Goal: Transaction & Acquisition: Purchase product/service

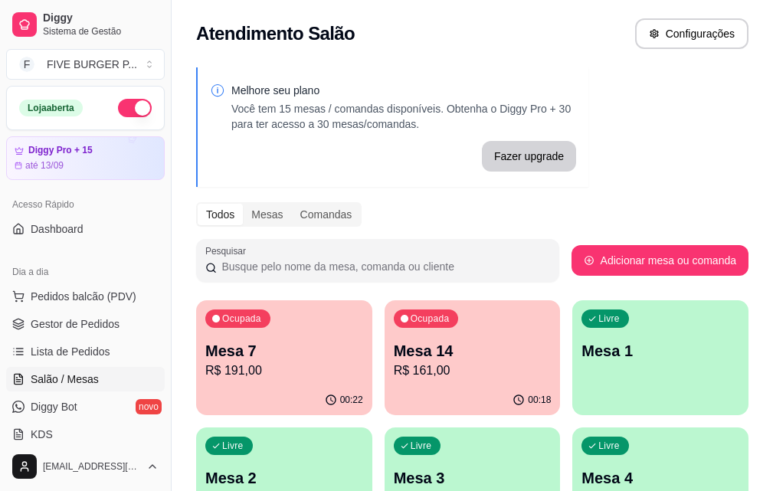
click at [394, 363] on p "R$ 161,00" at bounding box center [473, 370] width 158 height 18
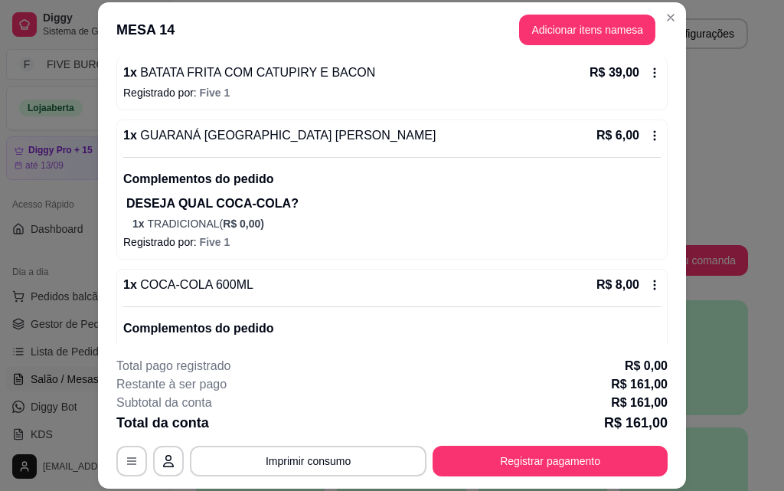
scroll to position [459, 0]
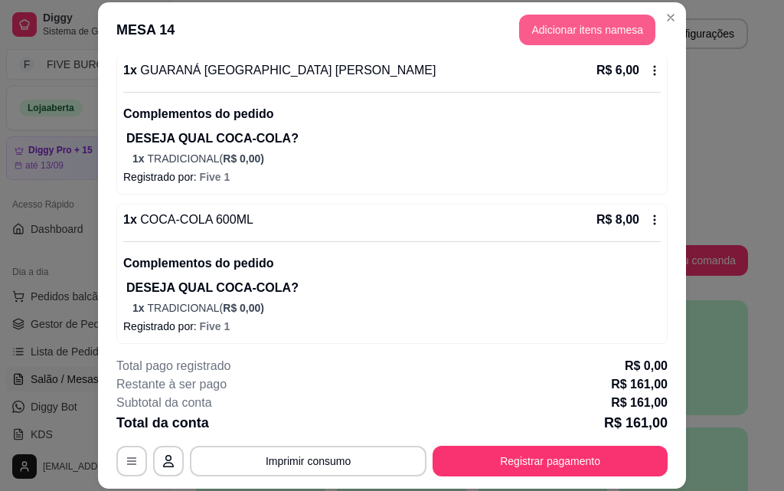
click at [569, 35] on button "Adicionar itens na mesa" at bounding box center [587, 30] width 136 height 31
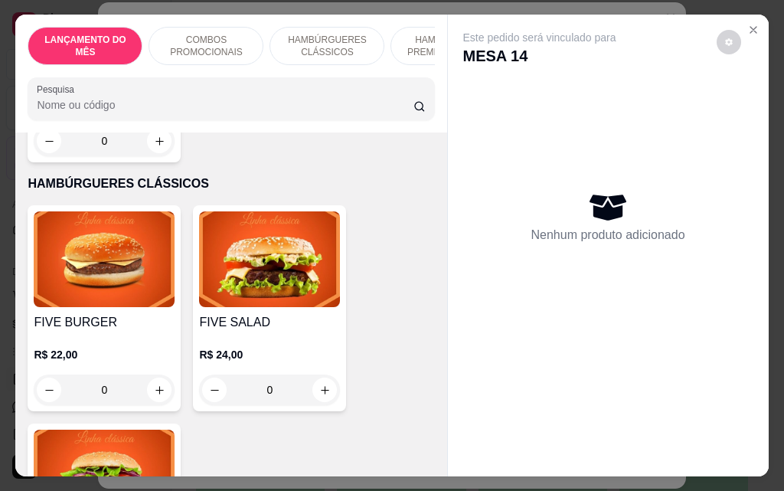
scroll to position [1072, 0]
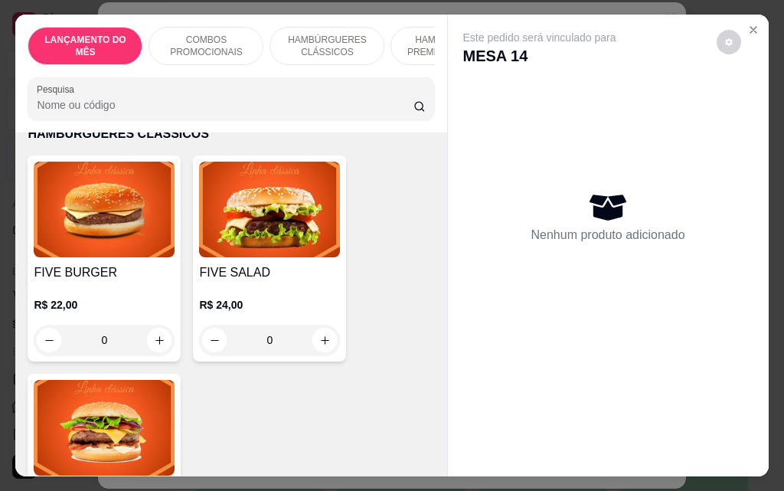
click at [316, 327] on div "0" at bounding box center [269, 340] width 141 height 31
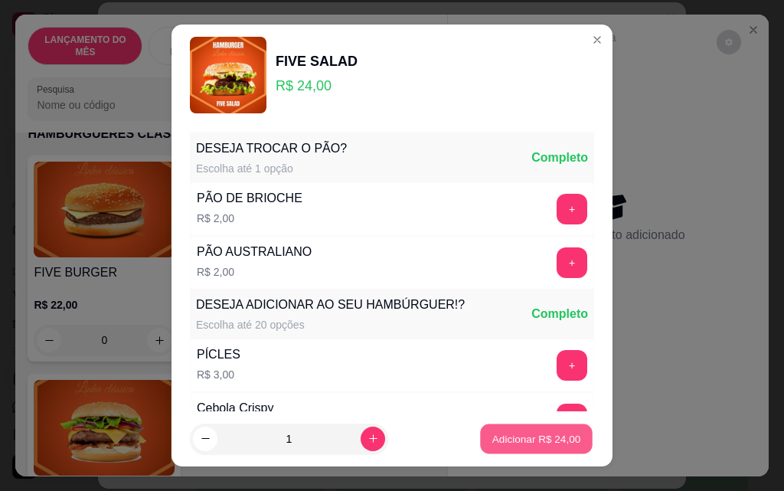
click at [554, 438] on p "Adicionar R$ 24,00" at bounding box center [536, 438] width 89 height 15
type input "1"
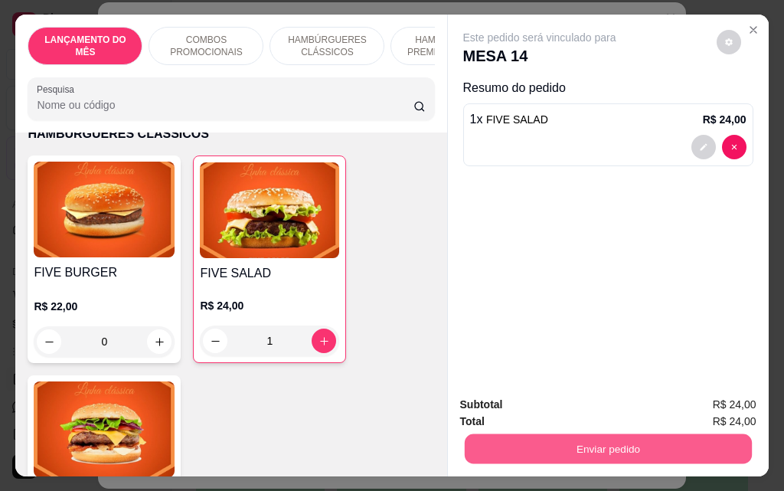
click at [636, 446] on button "Enviar pedido" at bounding box center [607, 448] width 287 height 30
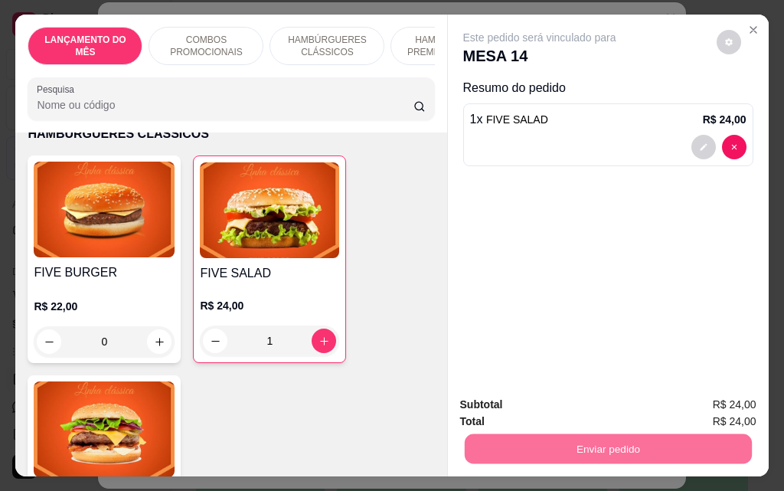
click at [610, 408] on button "Não registrar e enviar pedido" at bounding box center [557, 405] width 155 height 28
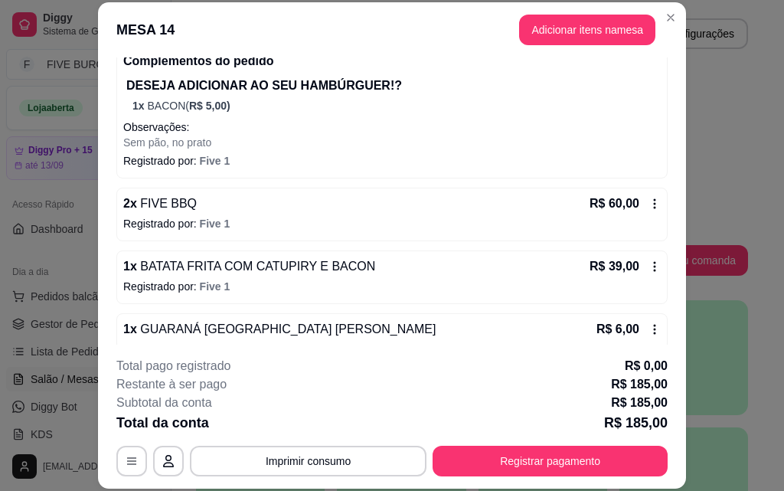
scroll to position [0, 0]
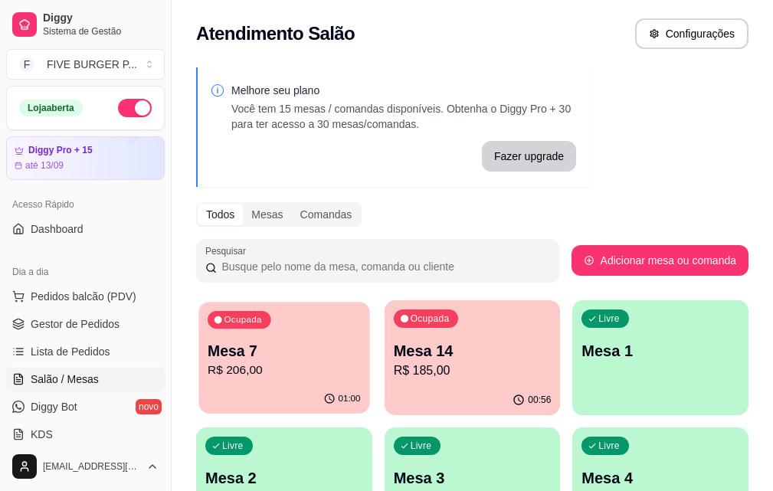
click at [246, 370] on p "R$ 206,00" at bounding box center [284, 370] width 152 height 18
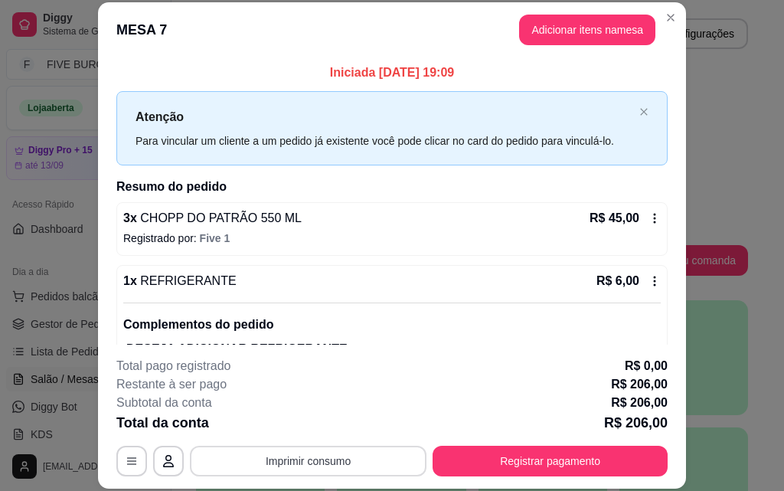
click at [303, 466] on button "Imprimir consumo" at bounding box center [308, 461] width 237 height 31
click at [311, 423] on button "IMPRESSORA" at bounding box center [306, 425] width 107 height 24
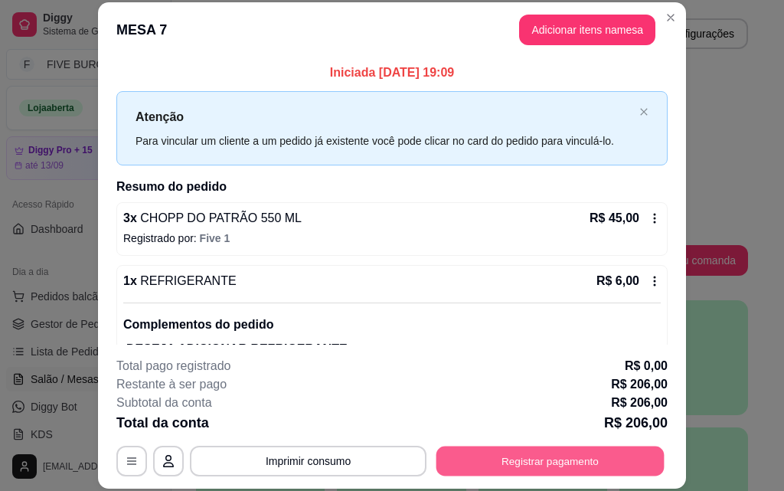
click at [552, 454] on button "Registrar pagamento" at bounding box center [550, 461] width 228 height 30
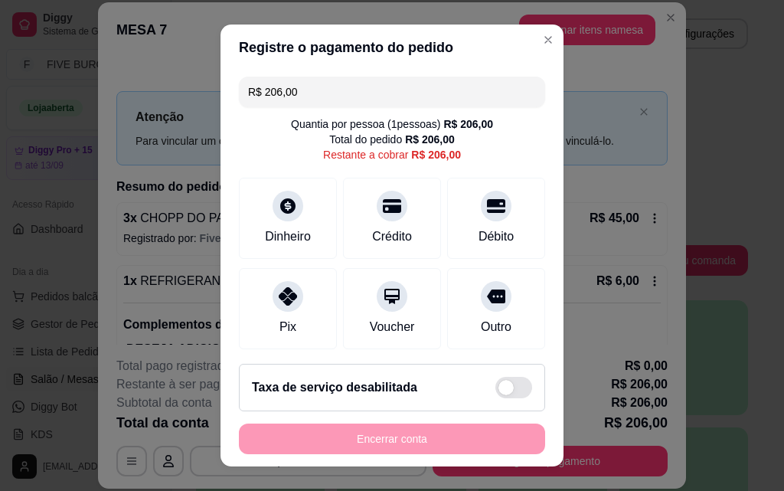
drag, startPoint x: 165, startPoint y: 76, endPoint x: 136, endPoint y: 73, distance: 30.0
click at [136, 73] on div "Registre o pagamento do pedido R$ 206,00 Quantia por pessoa ( 1 pessoas) R$ 206…" at bounding box center [392, 245] width 784 height 491
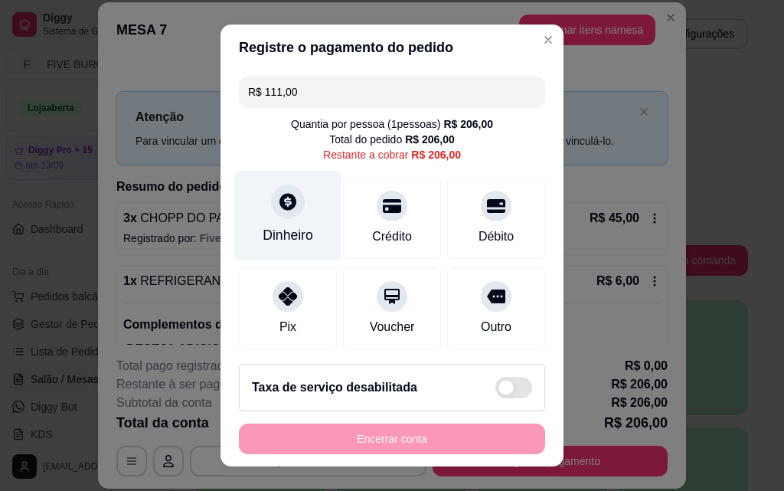
type input "R$ 111,00"
click at [263, 226] on div "Dinheiro" at bounding box center [288, 235] width 51 height 20
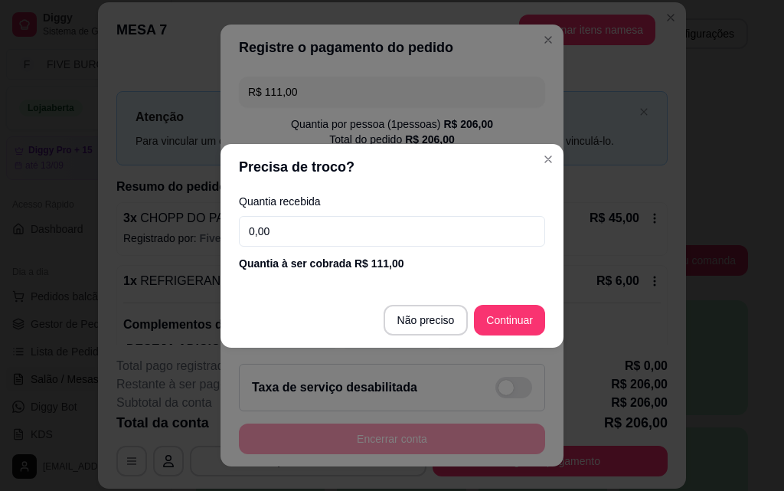
click at [283, 233] on input "0,00" at bounding box center [392, 231] width 306 height 31
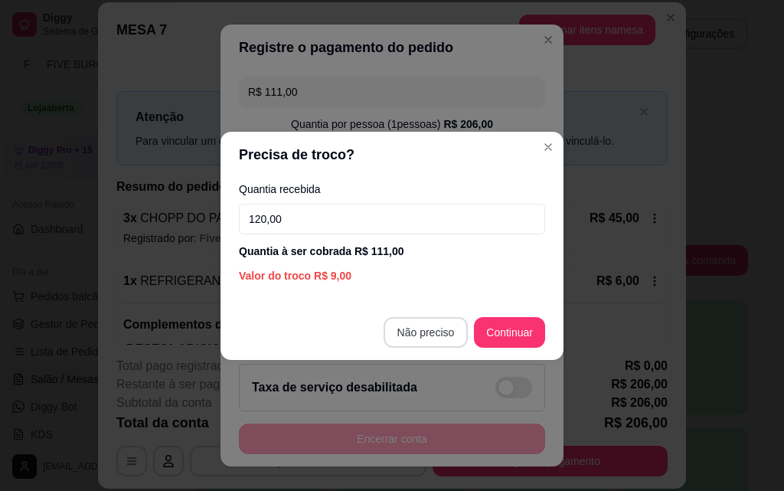
type input "120,00"
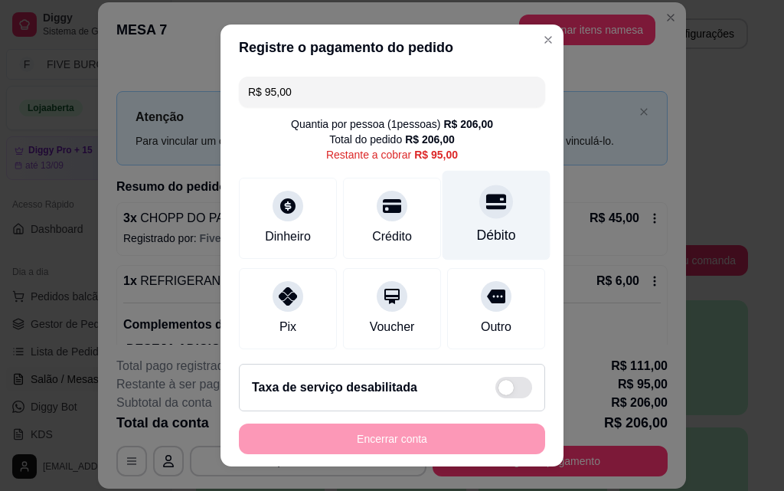
drag, startPoint x: 482, startPoint y: 248, endPoint x: 466, endPoint y: 250, distance: 15.5
click at [481, 248] on div "Débito" at bounding box center [497, 216] width 108 height 90
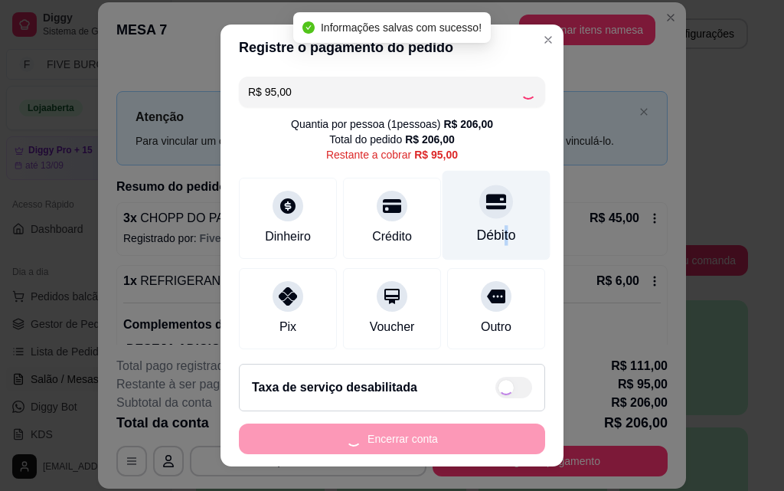
type input "R$ 0,00"
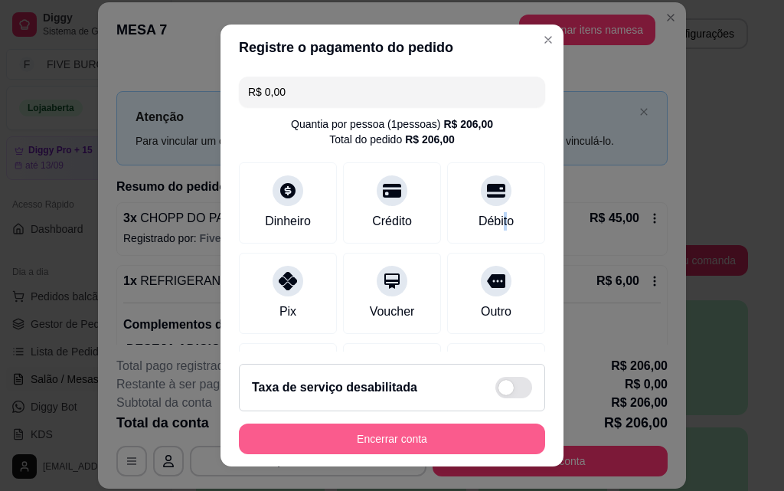
click at [416, 441] on button "Encerrar conta" at bounding box center [392, 438] width 306 height 31
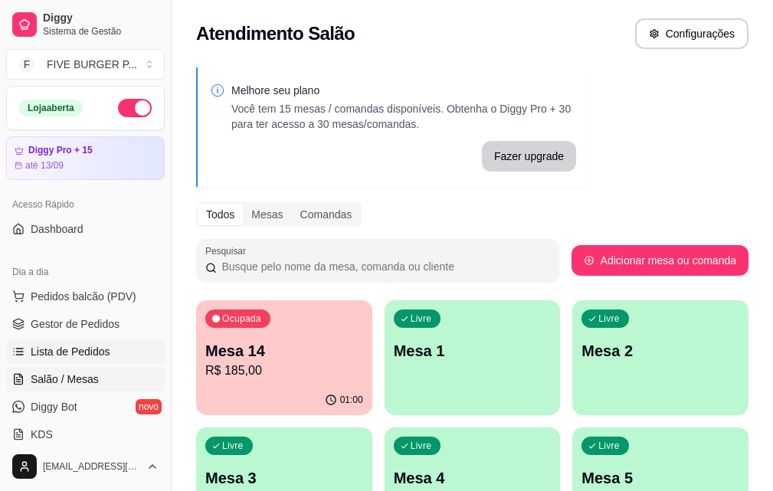
click at [90, 340] on link "Lista de Pedidos" at bounding box center [85, 351] width 159 height 25
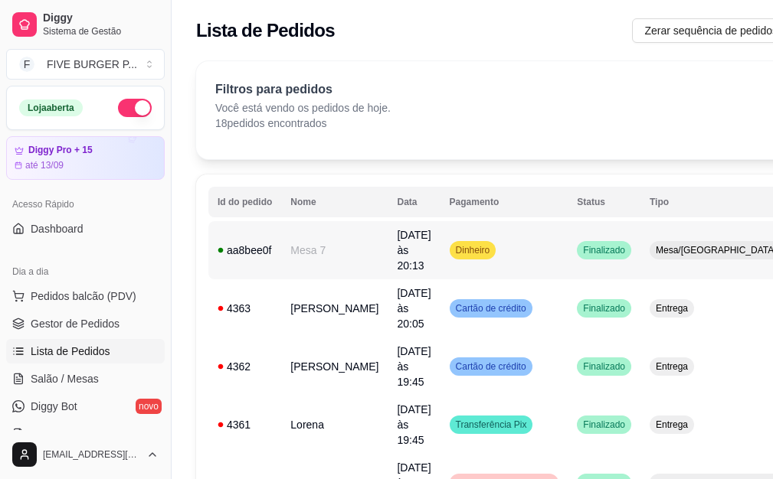
click at [495, 246] on td "Dinheiro" at bounding box center [504, 250] width 128 height 58
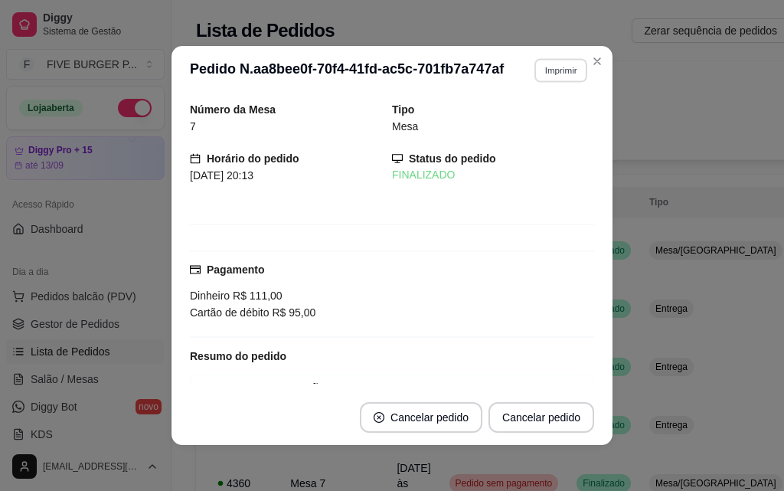
click at [561, 68] on button "Imprimir" at bounding box center [560, 70] width 53 height 24
click at [532, 123] on button "IMPRESSORA" at bounding box center [527, 124] width 111 height 25
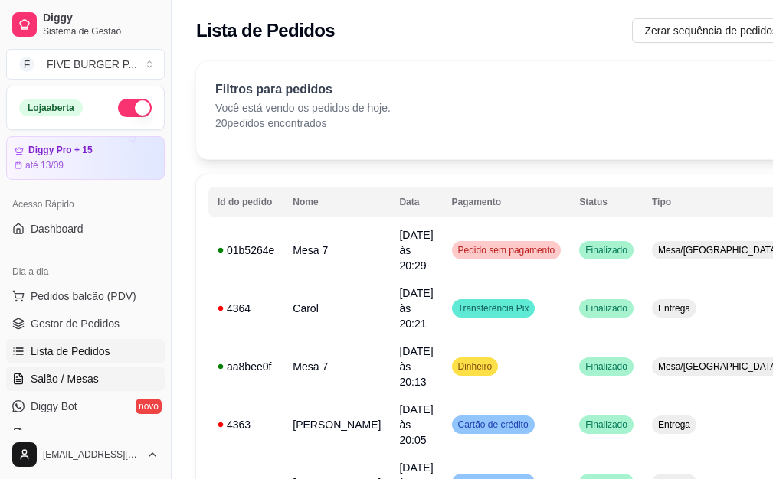
click at [127, 387] on link "Salão / Mesas" at bounding box center [85, 379] width 159 height 25
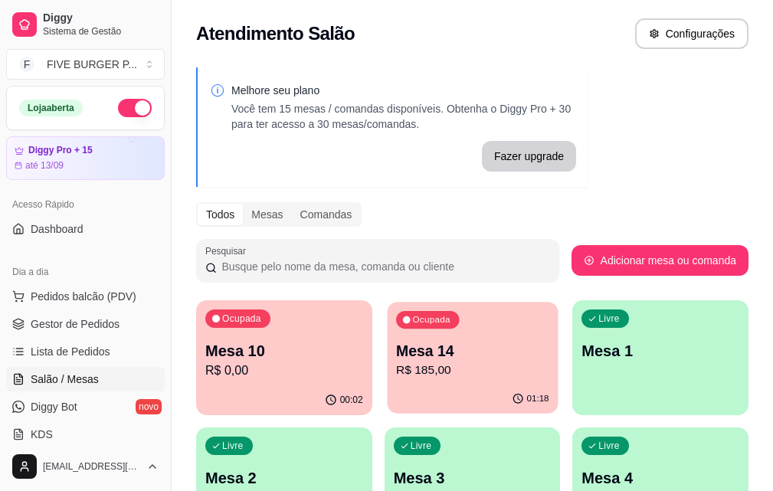
click at [396, 366] on p "R$ 185,00" at bounding box center [472, 370] width 153 height 18
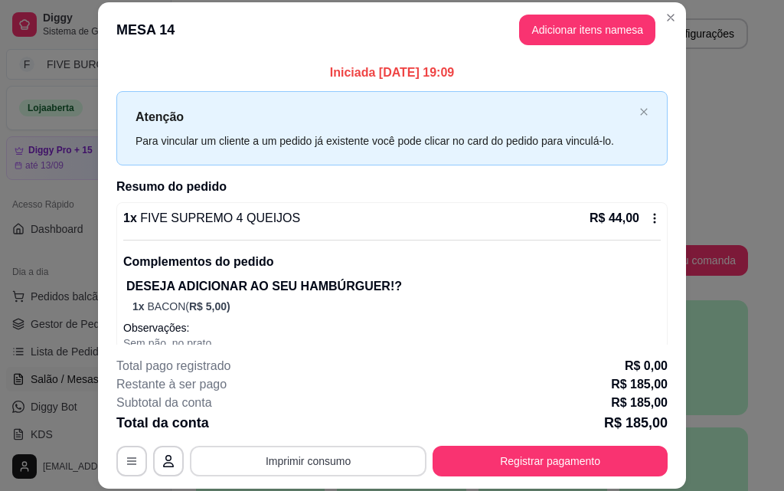
click at [298, 455] on button "Imprimir consumo" at bounding box center [308, 461] width 237 height 31
click at [296, 429] on button "IMPRESSORA" at bounding box center [306, 425] width 107 height 24
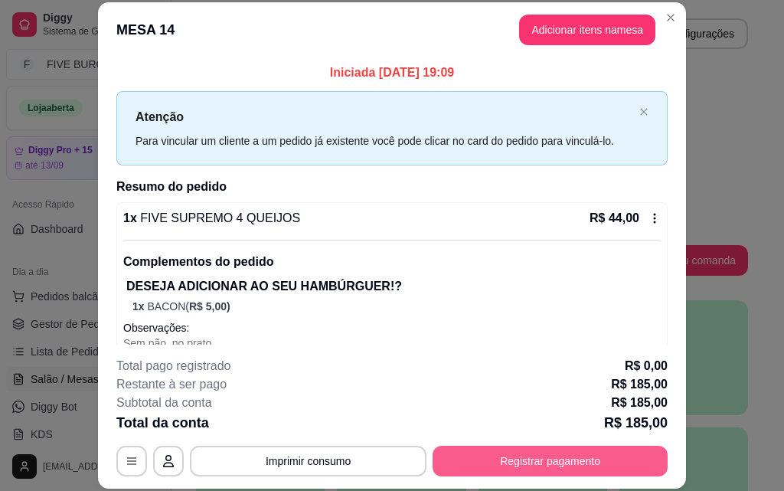
click at [486, 476] on button "Registrar pagamento" at bounding box center [550, 461] width 235 height 31
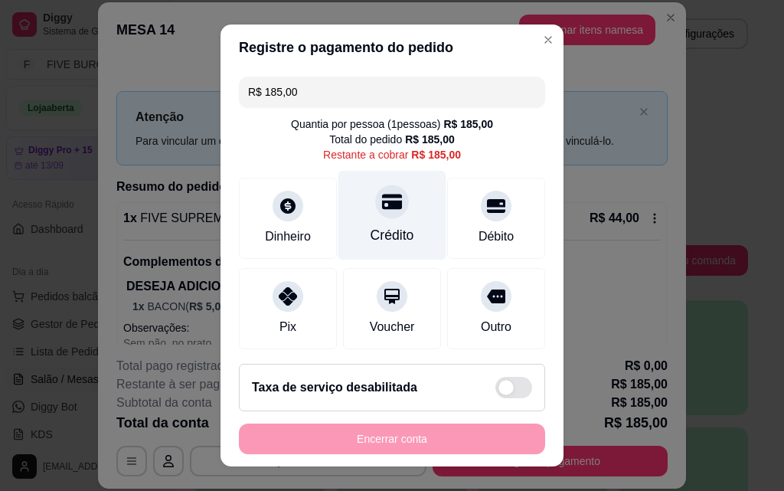
click at [407, 234] on div "Crédito" at bounding box center [392, 216] width 108 height 90
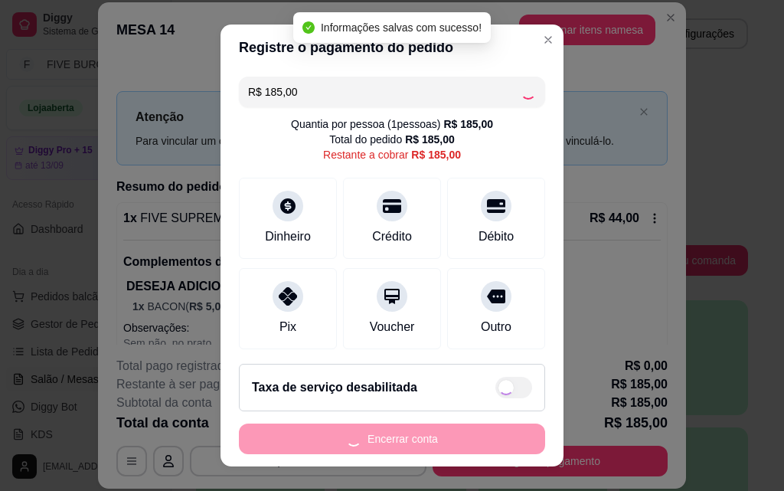
type input "R$ 0,00"
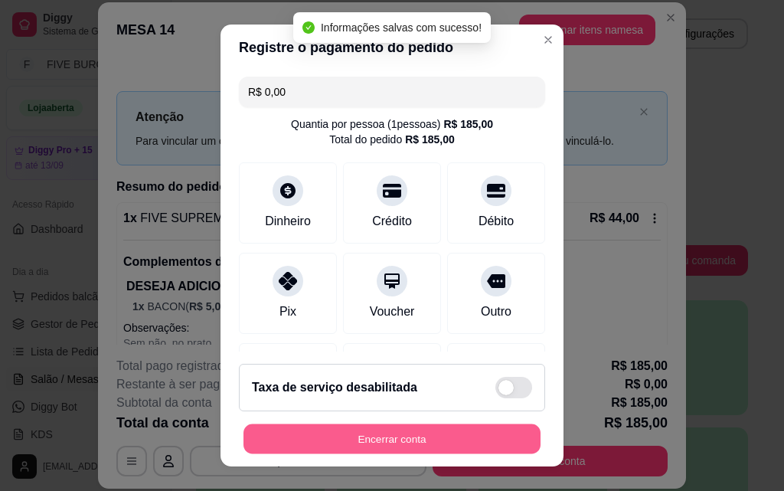
click at [433, 446] on button "Encerrar conta" at bounding box center [391, 439] width 297 height 30
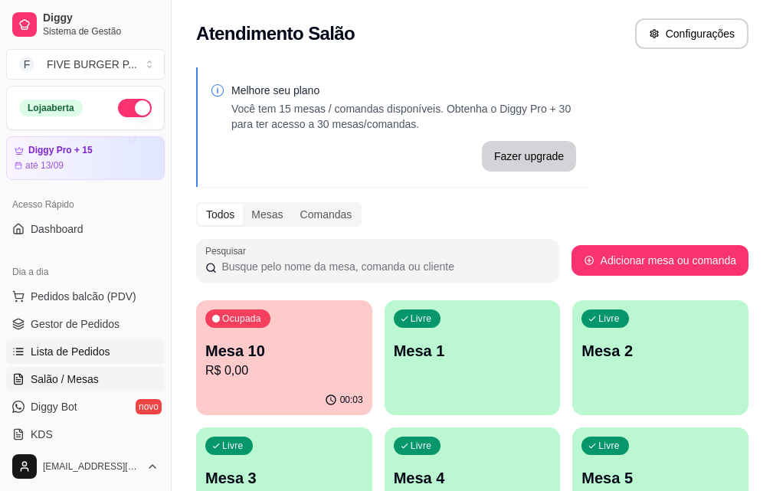
click at [135, 351] on link "Lista de Pedidos" at bounding box center [85, 351] width 159 height 25
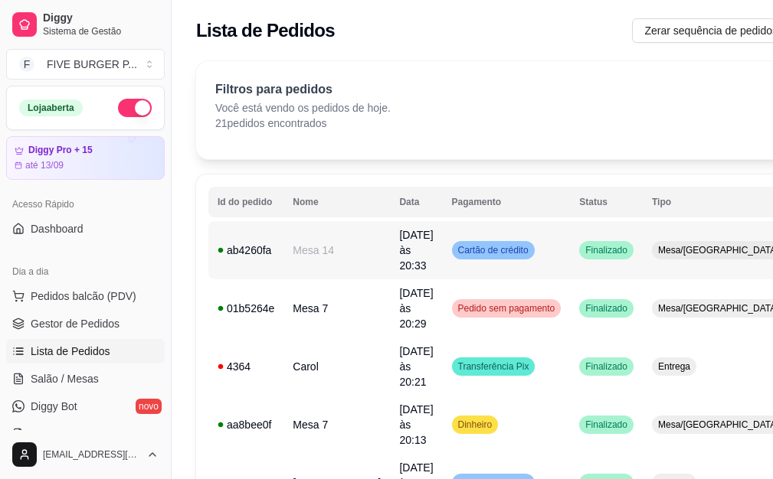
click at [507, 250] on td "Cartão de crédito" at bounding box center [507, 250] width 128 height 58
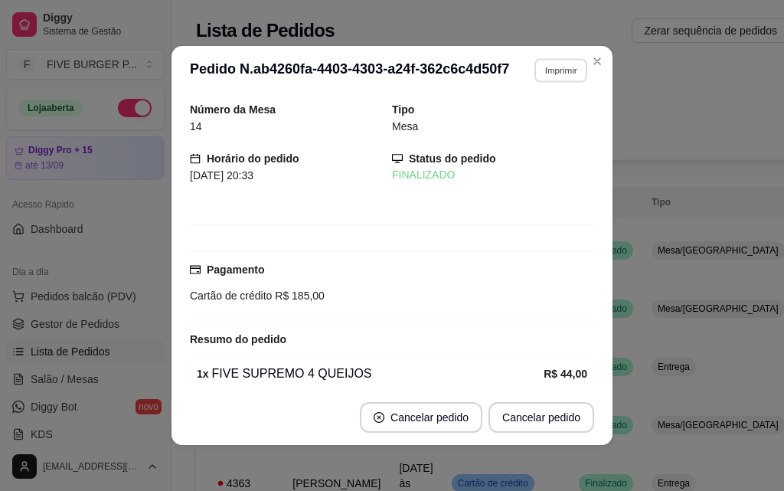
click at [536, 77] on button "Imprimir" at bounding box center [560, 70] width 53 height 24
click at [537, 126] on button "IMPRESSORA" at bounding box center [528, 124] width 107 height 24
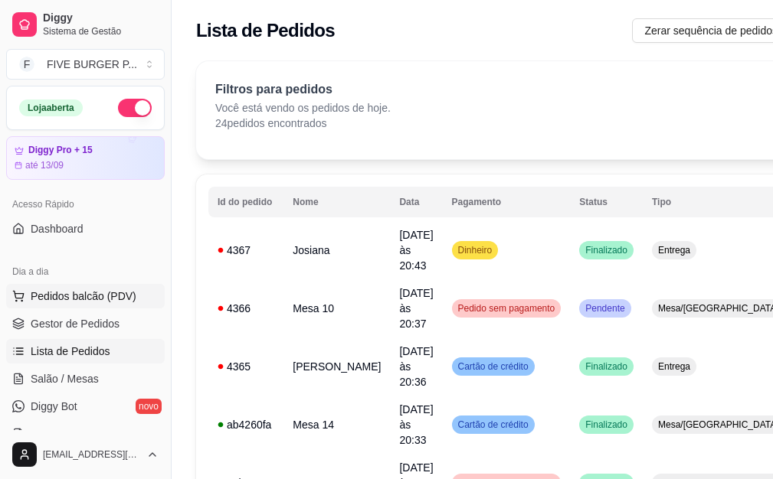
click at [90, 301] on span "Pedidos balcão (PDV)" at bounding box center [84, 296] width 106 height 15
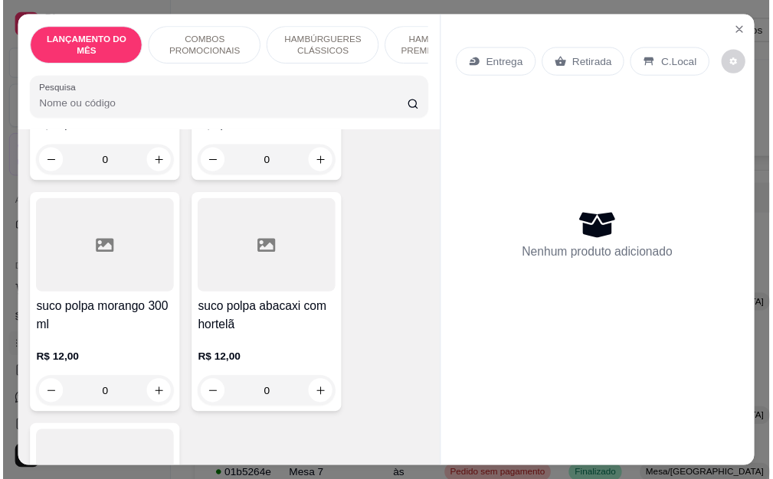
scroll to position [5360, 0]
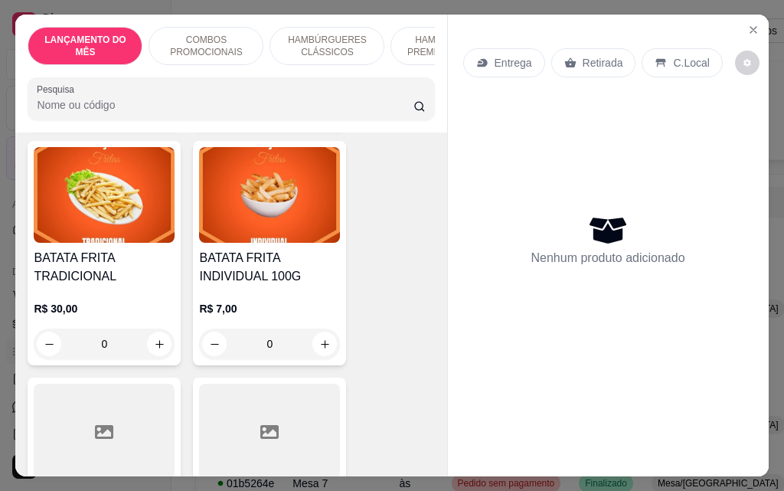
click at [325, 328] on div "0" at bounding box center [269, 343] width 141 height 31
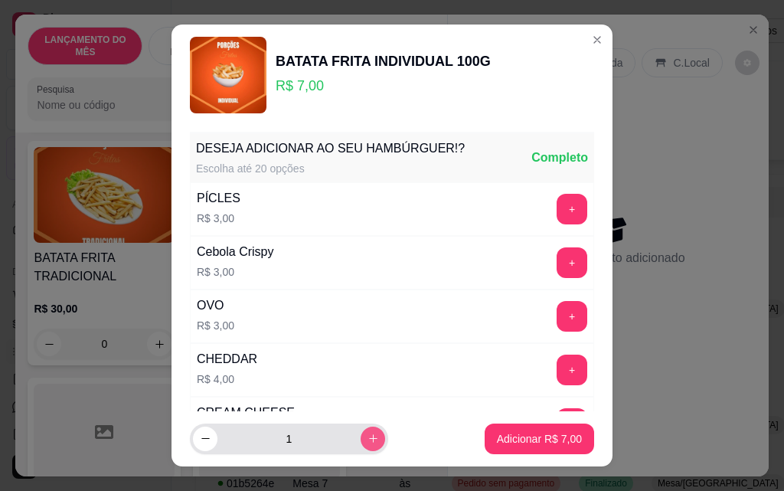
click at [368, 440] on icon "increase-product-quantity" at bounding box center [373, 438] width 11 height 11
type input "3"
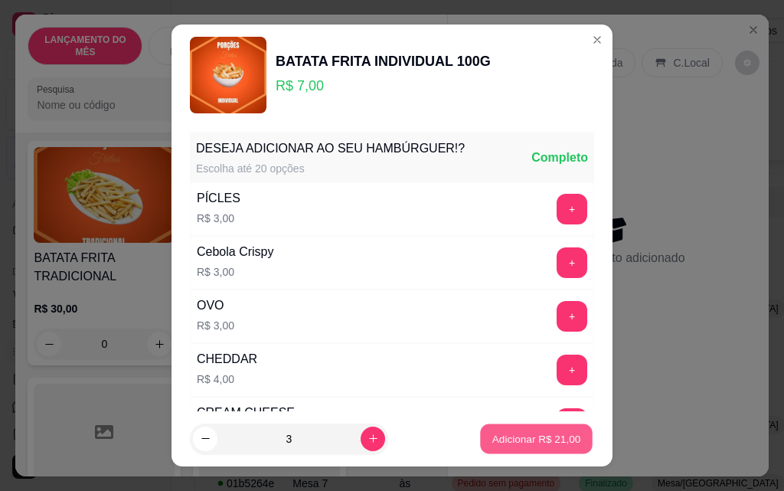
click at [492, 440] on p "Adicionar R$ 21,00" at bounding box center [536, 438] width 89 height 15
type input "3"
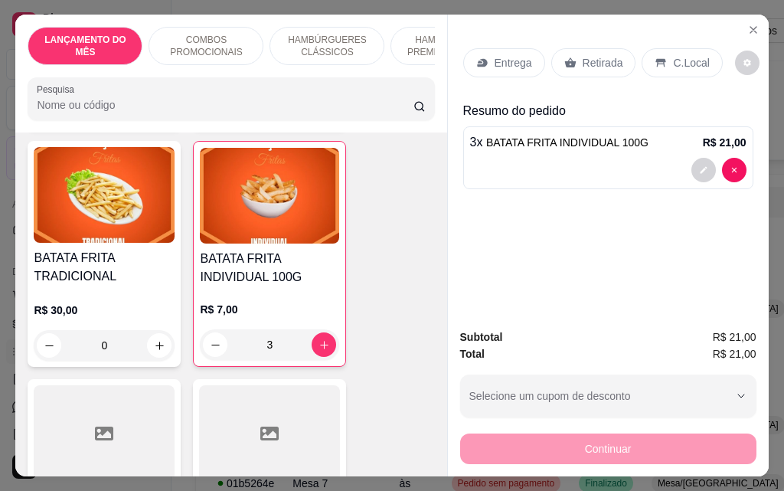
click at [605, 65] on div "Retirada" at bounding box center [593, 62] width 85 height 29
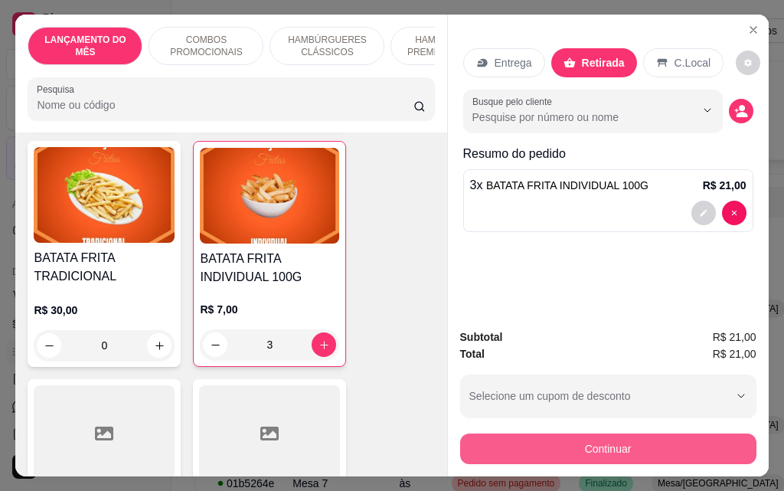
click at [610, 445] on button "Continuar" at bounding box center [608, 448] width 296 height 31
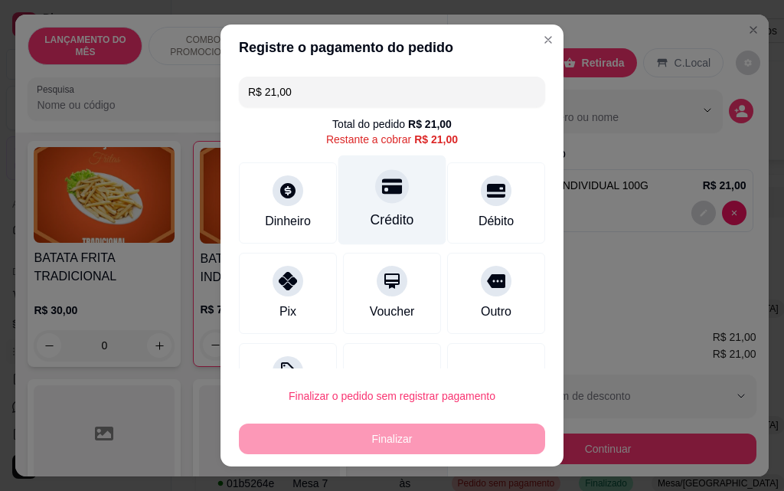
click at [386, 208] on div "Crédito" at bounding box center [392, 200] width 108 height 90
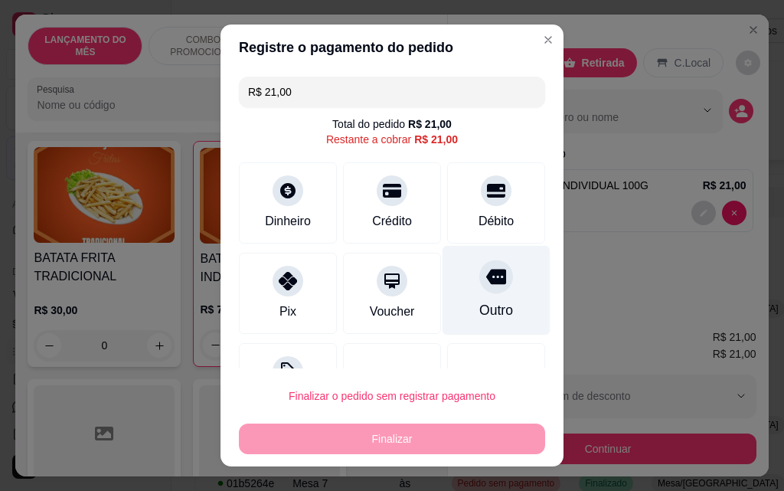
type input "R$ 0,00"
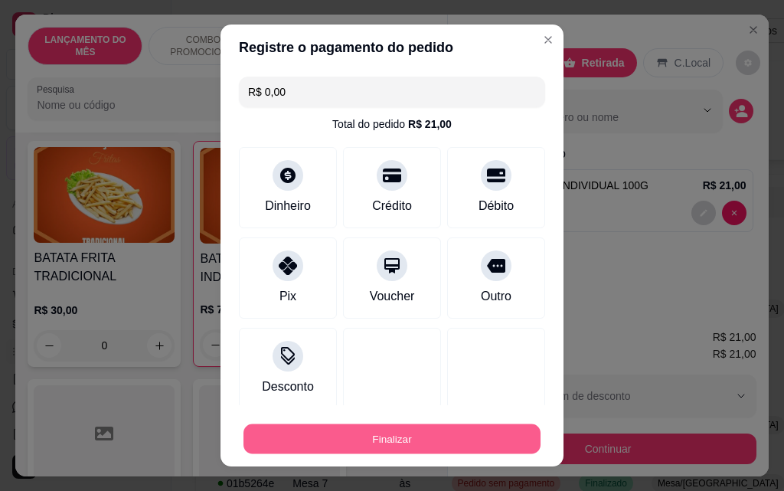
click at [450, 437] on button "Finalizar" at bounding box center [391, 439] width 297 height 30
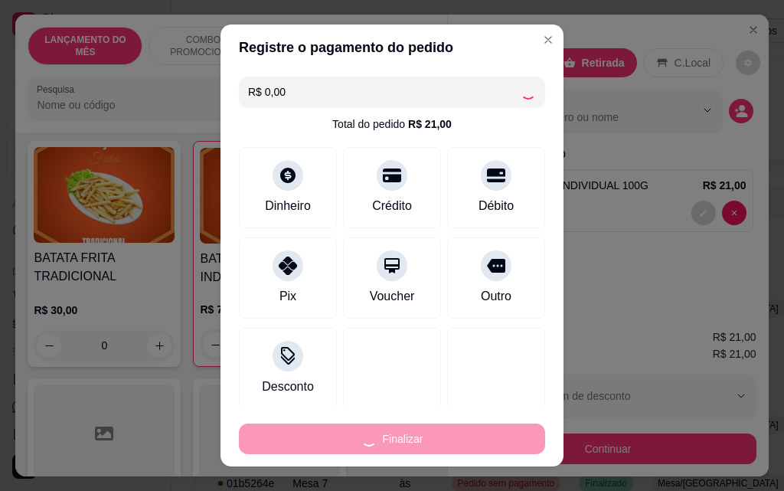
type input "0"
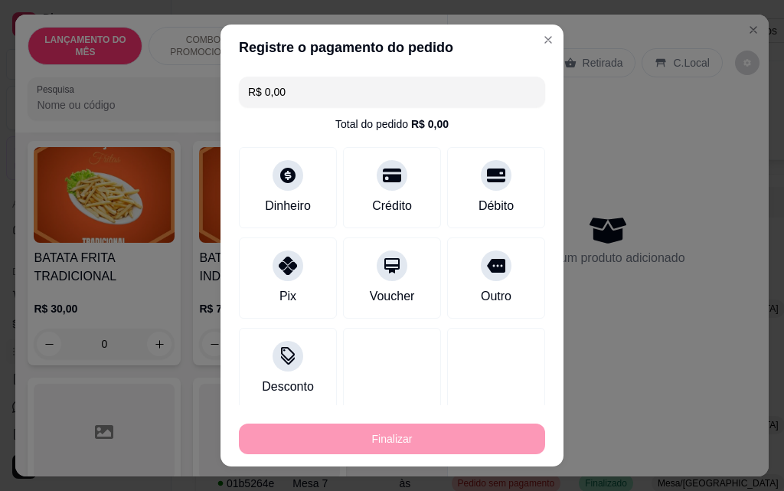
type input "-R$ 21,00"
